Goal: Information Seeking & Learning: Understand process/instructions

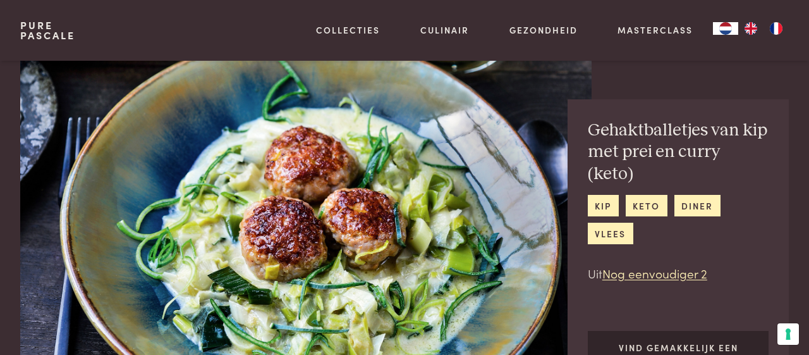
scroll to position [620, 0]
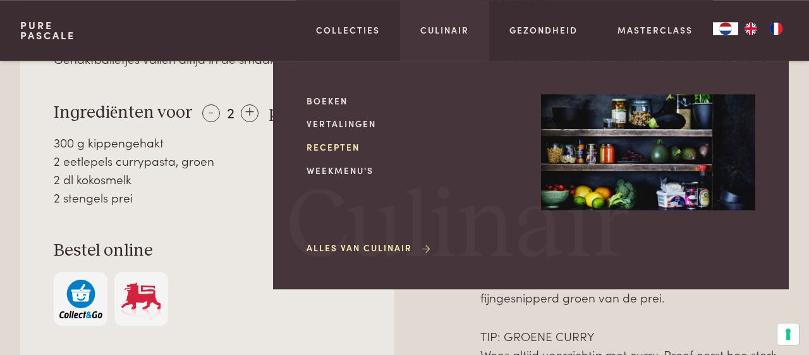
click at [339, 150] on link "Recepten" at bounding box center [414, 146] width 214 height 13
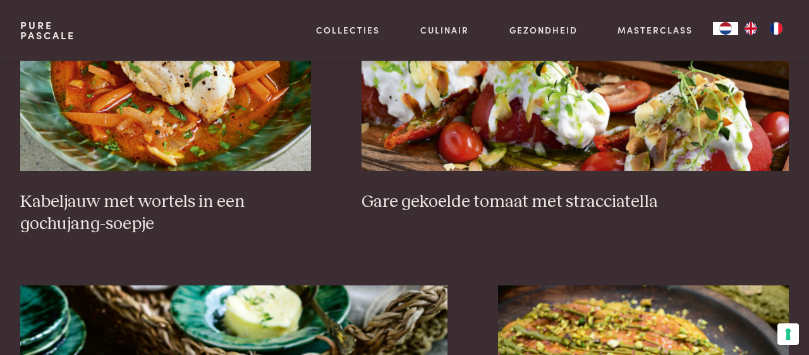
scroll to position [899, 0]
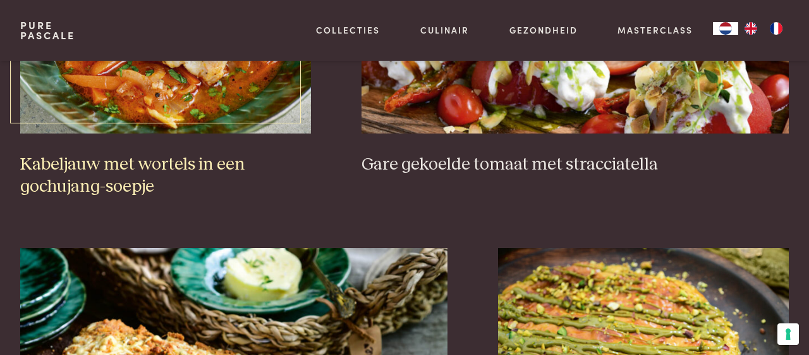
click at [235, 95] on img at bounding box center [165, 6] width 291 height 253
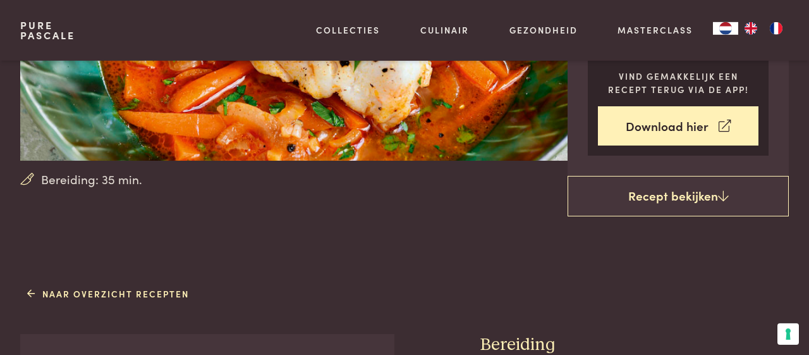
scroll to position [247, 0]
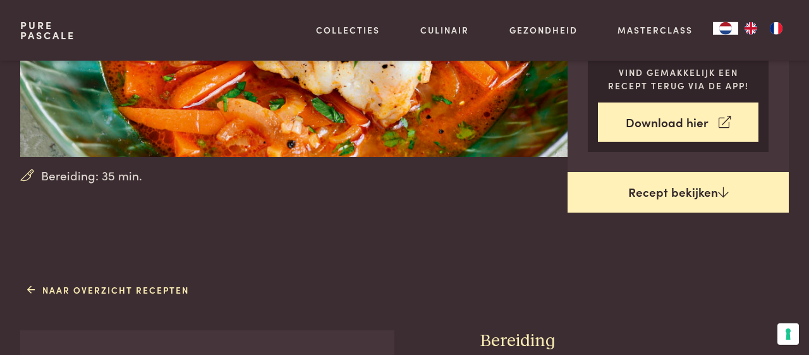
click at [680, 188] on link "Recept bekijken" at bounding box center [678, 192] width 221 height 40
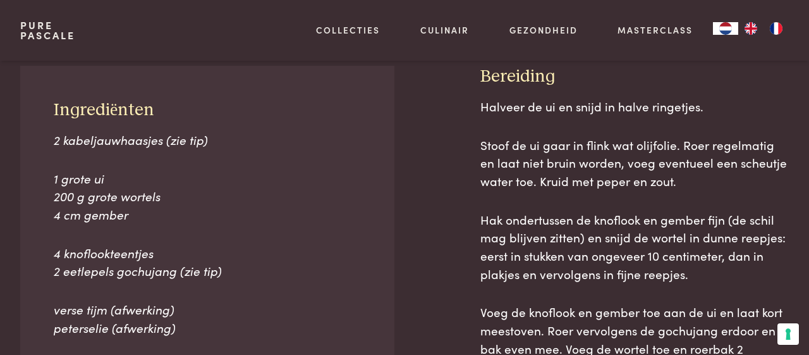
scroll to position [525, 0]
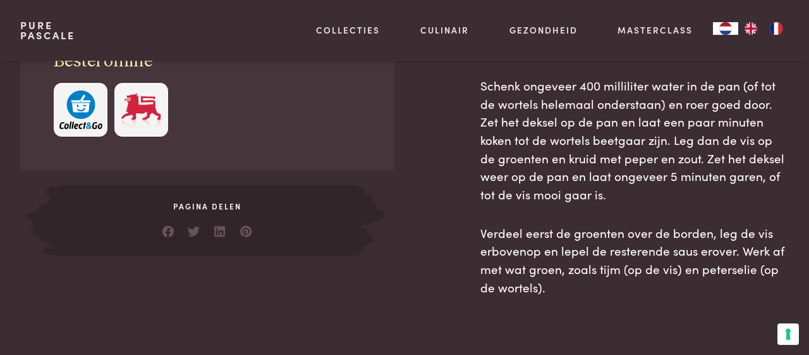
scroll to position [854, 0]
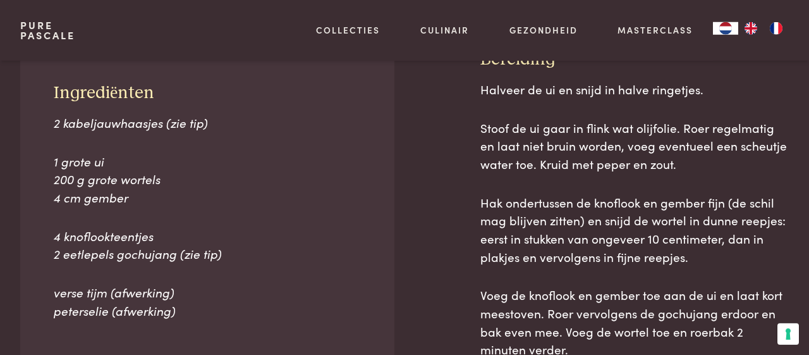
drag, startPoint x: 805, startPoint y: 5, endPoint x: 531, endPoint y: -33, distance: 276.4
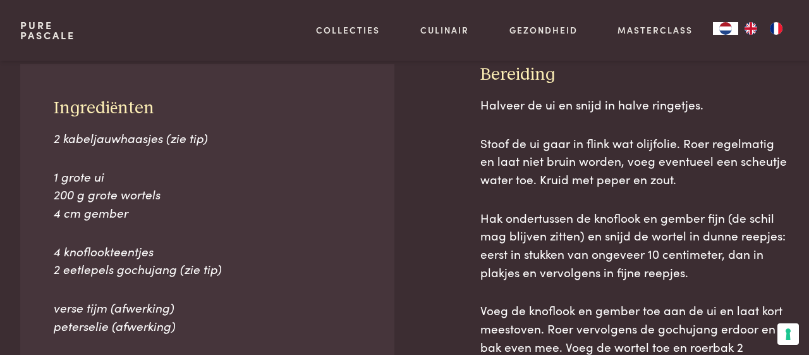
scroll to position [525, 0]
